Goal: Navigation & Orientation: Find specific page/section

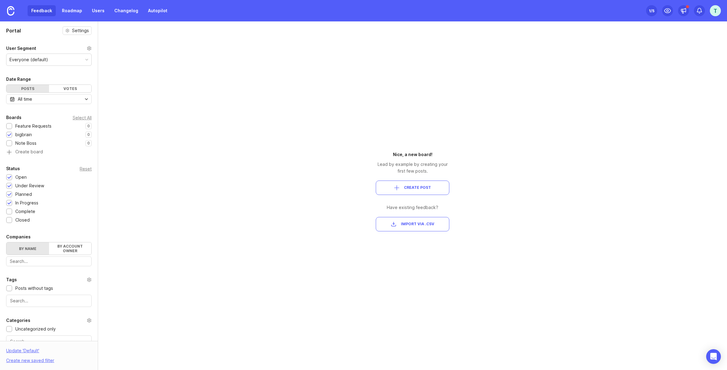
click at [47, 10] on div "Feedback Roadmap Users Changelog Autopilot" at bounding box center [99, 10] width 143 height 11
click at [36, 11] on div "Feedback Roadmap Users Changelog Autopilot" at bounding box center [99, 10] width 143 height 11
click at [13, 12] on img at bounding box center [10, 10] width 7 height 9
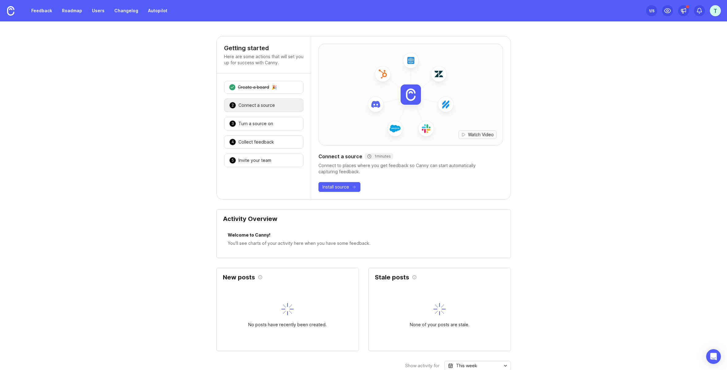
click at [51, 10] on link "Feedback" at bounding box center [42, 10] width 28 height 11
